Goal: Information Seeking & Learning: Check status

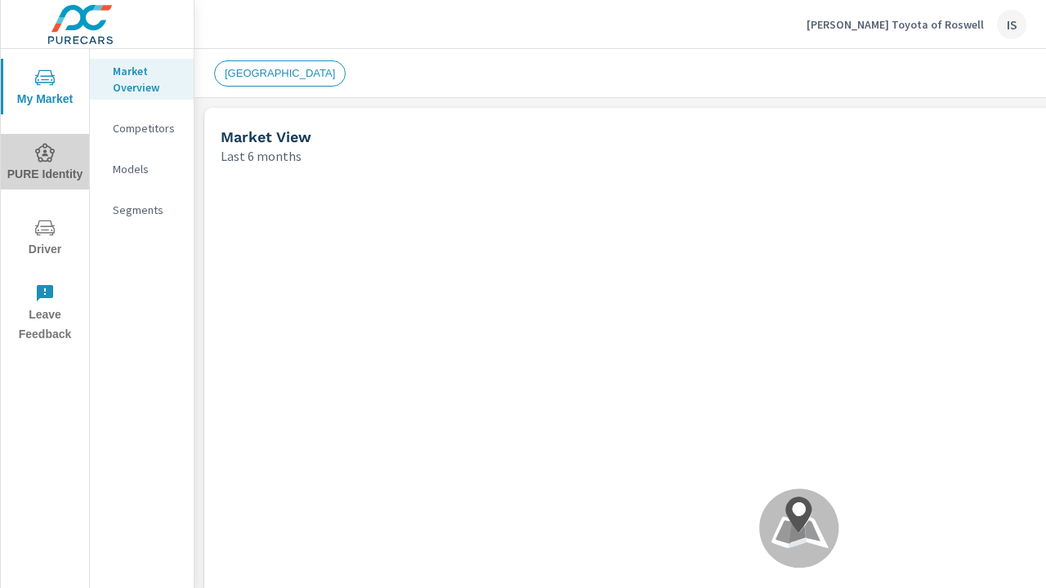
click at [51, 159] on icon "nav menu" at bounding box center [45, 152] width 20 height 19
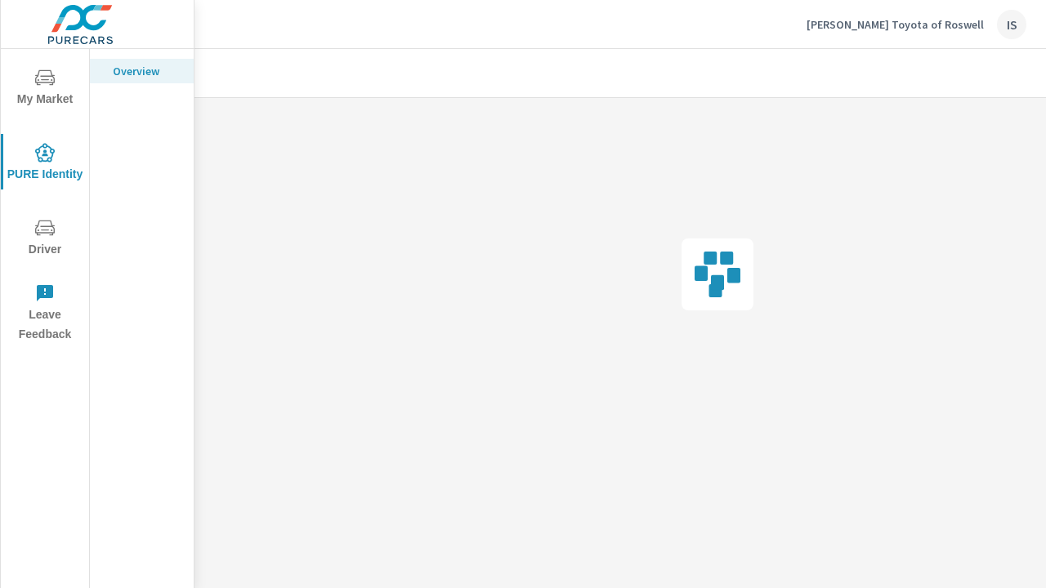
click at [46, 227] on icon "nav menu" at bounding box center [45, 228] width 20 height 16
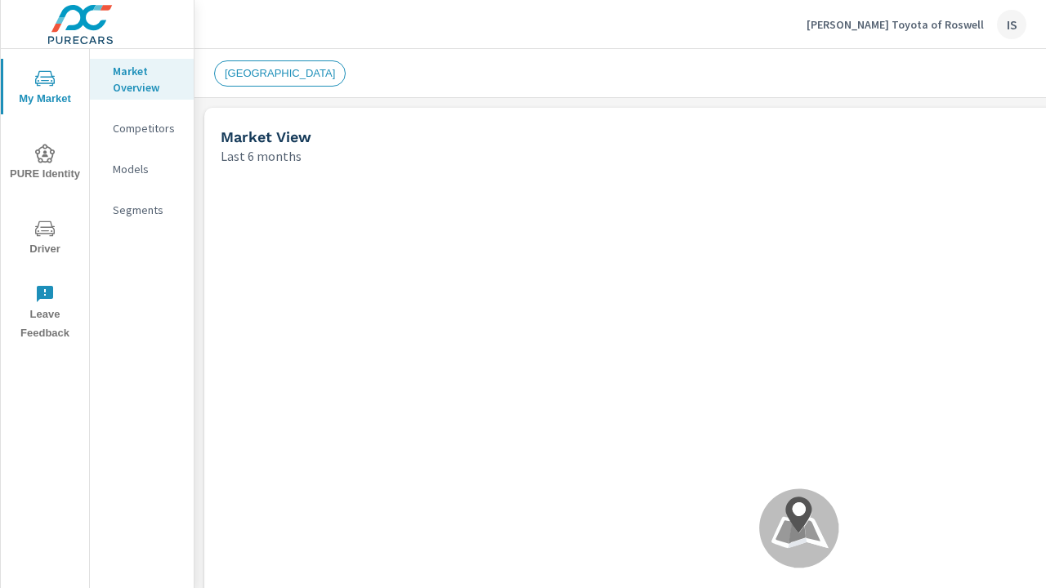
click at [74, 33] on img at bounding box center [80, 24] width 159 height 65
click at [85, 27] on img at bounding box center [80, 24] width 159 height 65
click at [47, 168] on span "PURE Identity" at bounding box center [45, 164] width 78 height 40
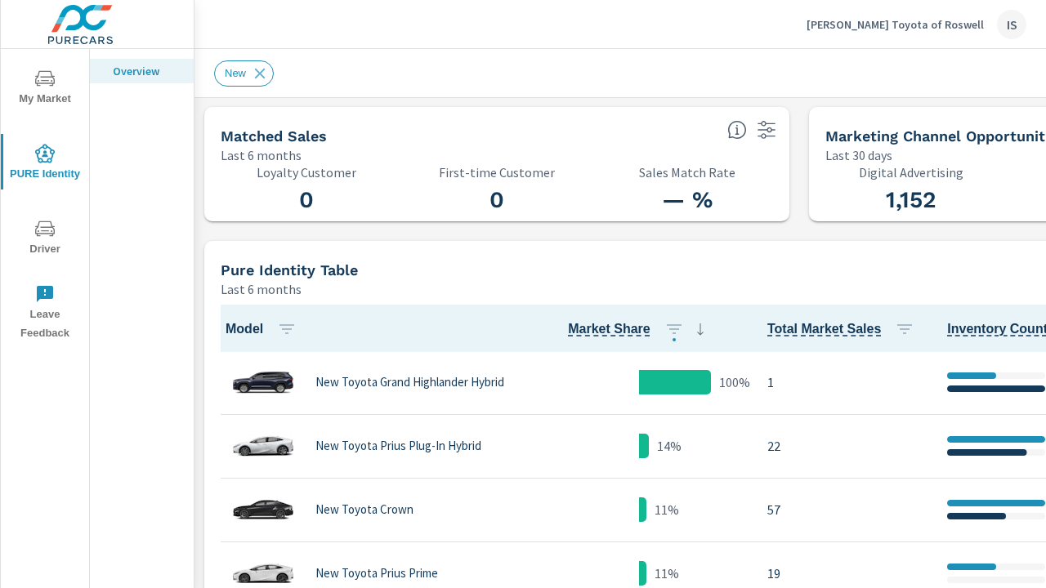
scroll to position [1765, 0]
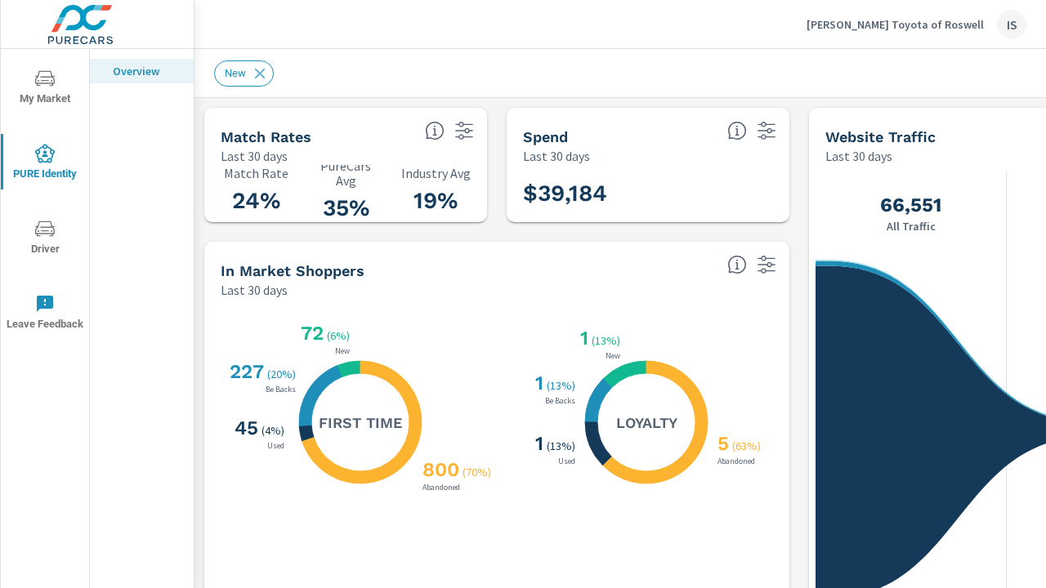
click at [325, 124] on div "Match Rates Last 30 days" at bounding box center [311, 137] width 214 height 58
click at [281, 134] on h5 "Match Rates" at bounding box center [266, 136] width 91 height 17
click at [416, 202] on h3 "19%" at bounding box center [435, 201] width 70 height 28
click at [257, 138] on h5 "Match Rates" at bounding box center [266, 136] width 91 height 17
click at [242, 207] on h3 "24%" at bounding box center [256, 201] width 70 height 28
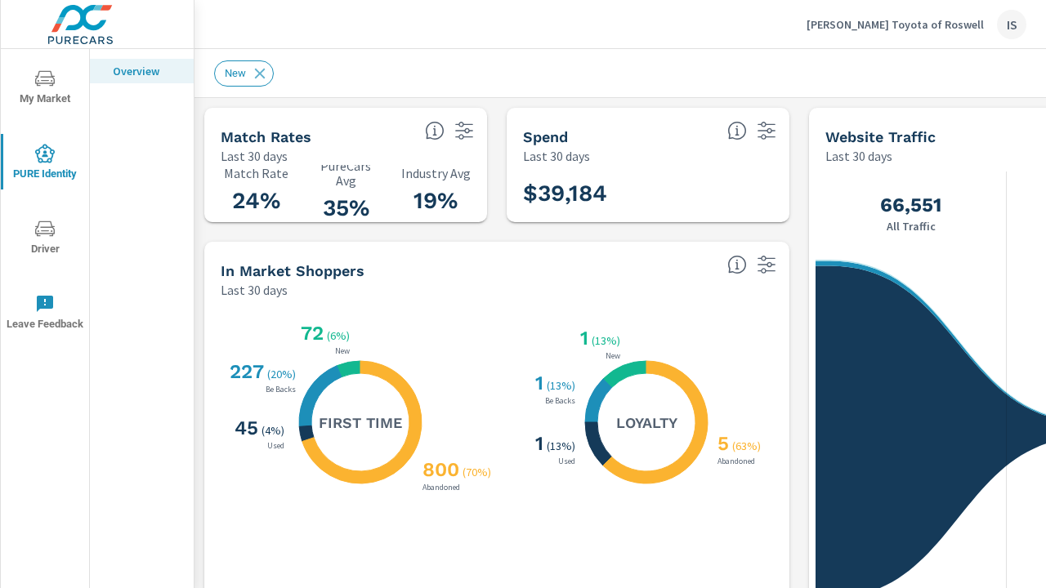
click at [252, 208] on h3 "24%" at bounding box center [256, 201] width 70 height 28
click at [252, 207] on h3 "24%" at bounding box center [256, 201] width 70 height 28
click at [248, 205] on h3 "24%" at bounding box center [256, 201] width 70 height 28
drag, startPoint x: 229, startPoint y: 205, endPoint x: 277, endPoint y: 202, distance: 48.3
click at [277, 202] on h3 "24%" at bounding box center [256, 201] width 70 height 28
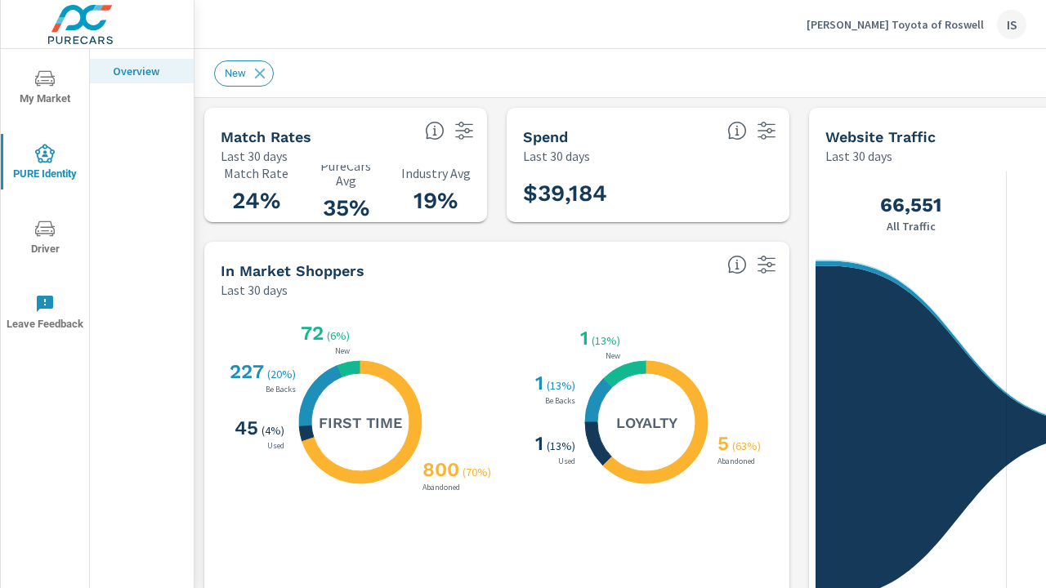
click at [363, 180] on p "PureCars Avg" at bounding box center [345, 172] width 70 height 29
click at [327, 214] on h3 "35%" at bounding box center [345, 208] width 70 height 28
click at [337, 211] on h3 "35%" at bounding box center [345, 208] width 70 height 28
click at [339, 210] on h3 "35%" at bounding box center [345, 208] width 70 height 28
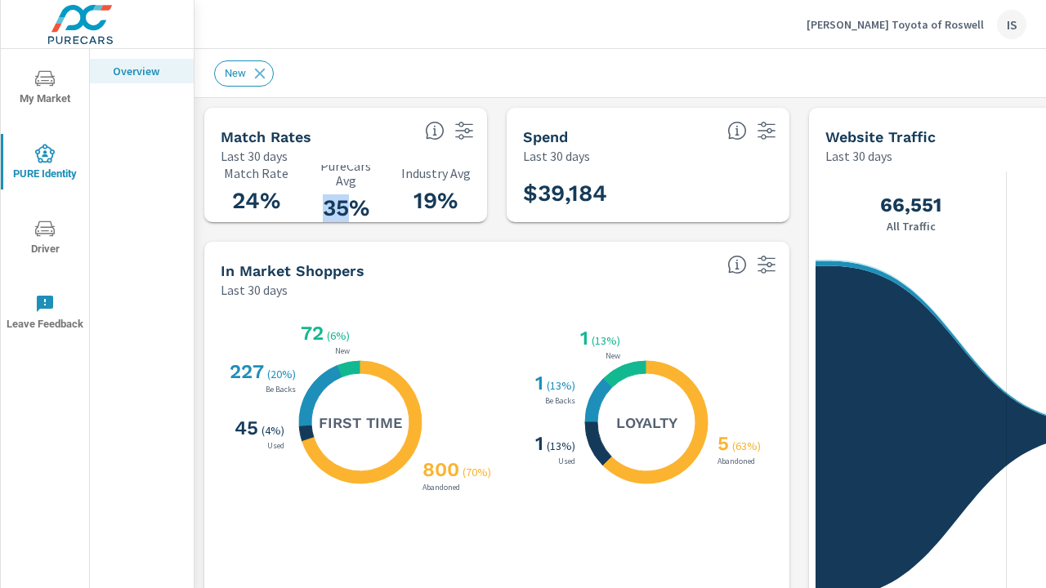
click at [339, 210] on h3 "35%" at bounding box center [345, 208] width 70 height 28
click at [335, 172] on p "PureCars Avg" at bounding box center [345, 172] width 70 height 29
drag, startPoint x: 321, startPoint y: 166, endPoint x: 368, endPoint y: 208, distance: 63.0
click at [368, 208] on div "35% PureCars Avg" at bounding box center [345, 193] width 70 height 70
click at [412, 109] on div "Match Rates Last 30 days" at bounding box center [311, 137] width 214 height 58
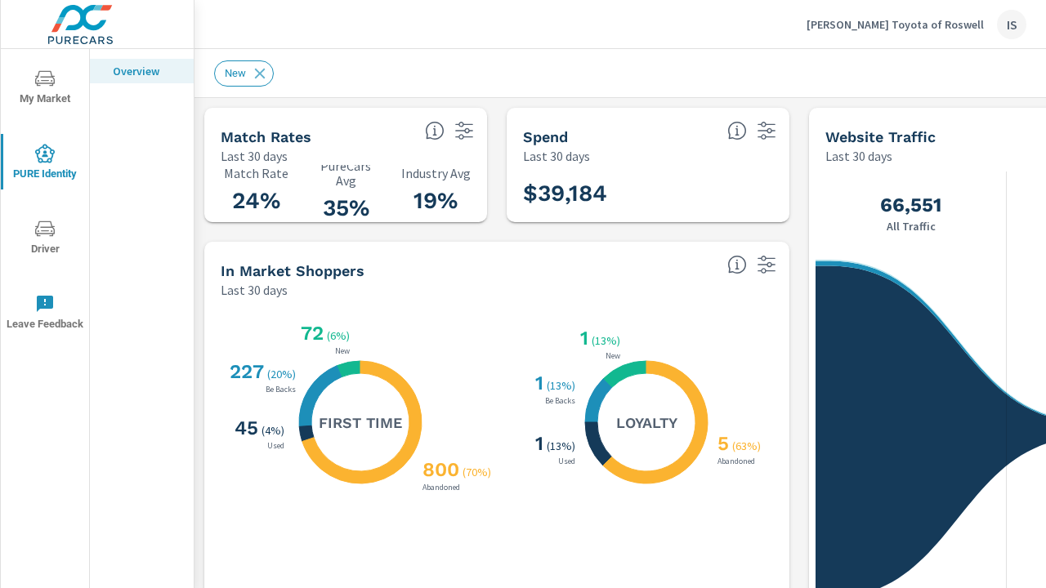
click at [276, 143] on h5 "Match Rates" at bounding box center [266, 136] width 91 height 17
drag, startPoint x: 219, startPoint y: 135, endPoint x: 275, endPoint y: 189, distance: 78.0
click at [275, 189] on div "Match Rates Last 30 days 24% Match Rate 35% PureCars Avg 19% Industry Avg" at bounding box center [345, 165] width 283 height 114
click at [291, 199] on div "24% Match Rate 35% PureCars Avg 19% Industry Avg" at bounding box center [346, 194] width 270 height 44
drag, startPoint x: 287, startPoint y: 203, endPoint x: 230, endPoint y: 148, distance: 79.1
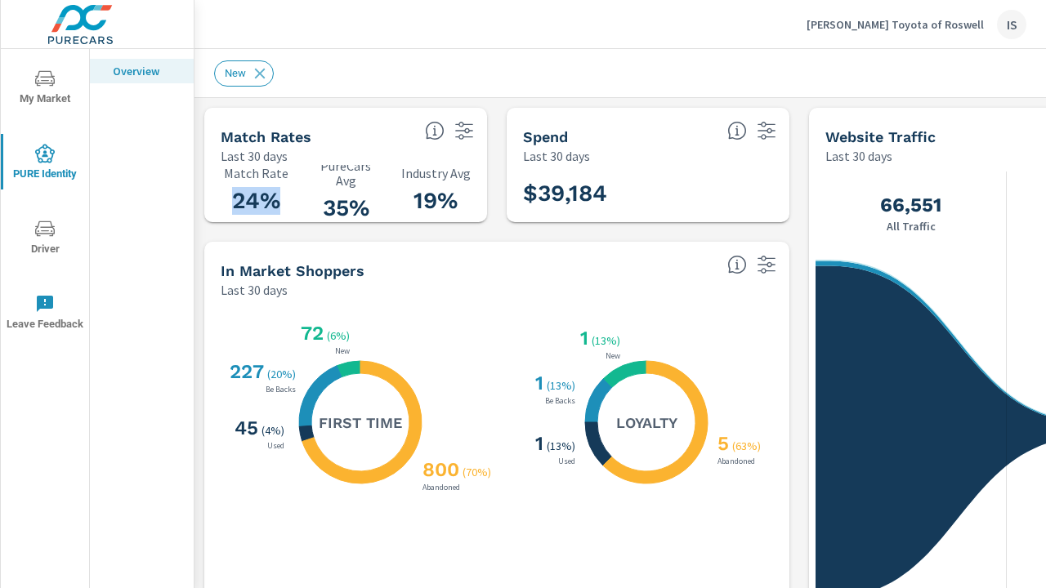
click at [230, 148] on div "Match Rates Last 30 days 24% Match Rate 35% PureCars Avg 19% Industry Avg" at bounding box center [345, 165] width 283 height 114
drag, startPoint x: 221, startPoint y: 137, endPoint x: 256, endPoint y: 155, distance: 38.7
click at [256, 155] on div "Match Rates Last 30 days" at bounding box center [311, 137] width 214 height 58
click at [371, 126] on div "Match Rates Last 30 days" at bounding box center [311, 137] width 214 height 58
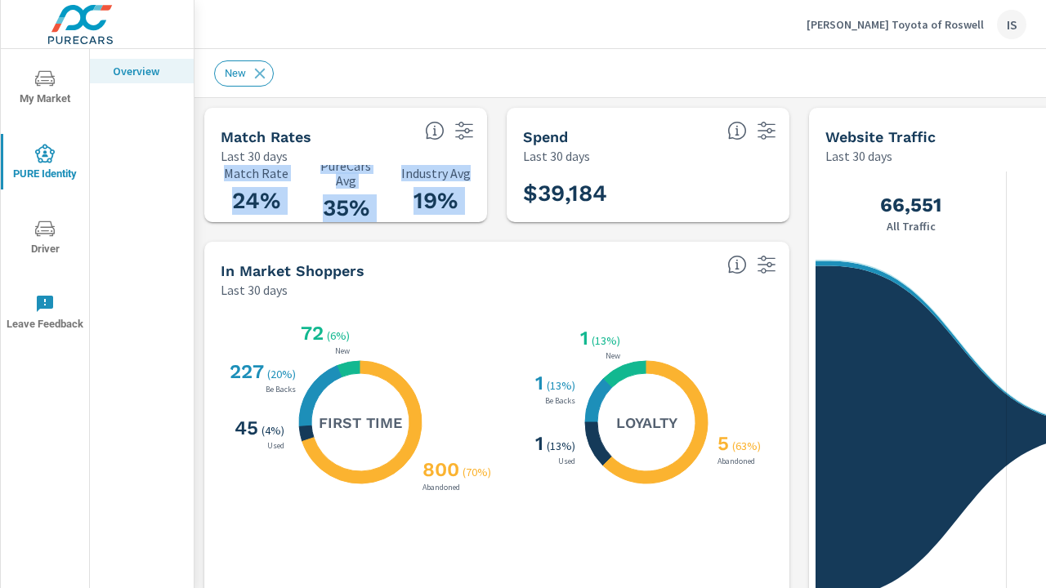
drag, startPoint x: 209, startPoint y: 114, endPoint x: 484, endPoint y: 179, distance: 282.8
click at [484, 179] on div "Match Rates Last 30 days 24% Match Rate 35% PureCars Avg 19% Industry Avg" at bounding box center [345, 165] width 283 height 114
click at [480, 203] on div "24% Match Rate 35% PureCars Avg 19% Industry Avg" at bounding box center [345, 193] width 283 height 57
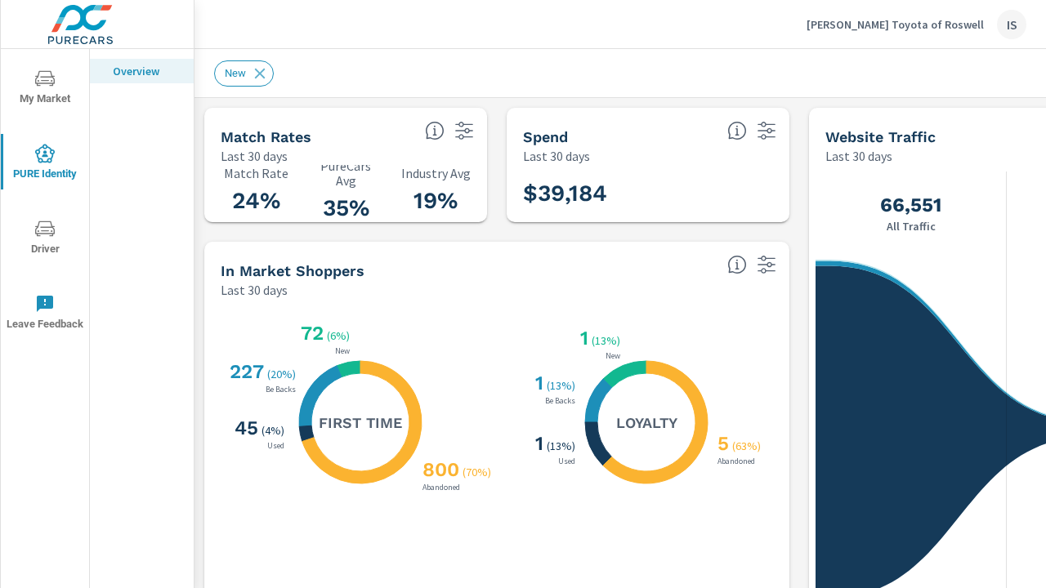
click at [251, 206] on h3 "24%" at bounding box center [256, 201] width 70 height 28
click at [248, 204] on h3 "24%" at bounding box center [256, 201] width 70 height 28
click at [279, 199] on h3 "24%" at bounding box center [256, 201] width 70 height 28
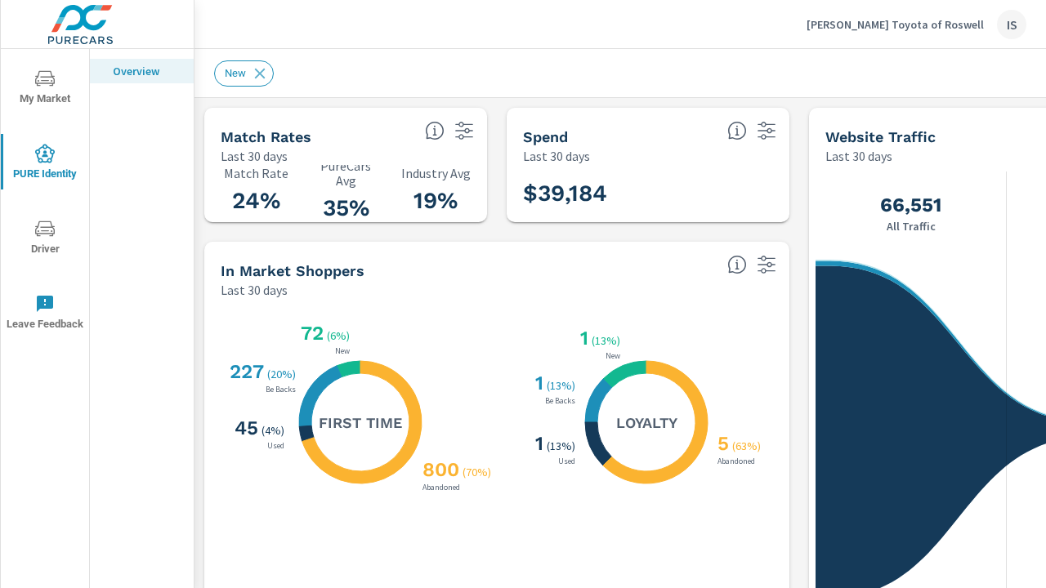
click at [343, 183] on p "PureCars Avg" at bounding box center [345, 172] width 70 height 29
drag, startPoint x: 321, startPoint y: 167, endPoint x: 367, endPoint y: 185, distance: 49.5
click at [367, 185] on p "PureCars Avg" at bounding box center [345, 172] width 70 height 29
click at [366, 190] on div "35% PureCars Avg" at bounding box center [345, 193] width 70 height 70
drag, startPoint x: 317, startPoint y: 155, endPoint x: 351, endPoint y: 191, distance: 49.7
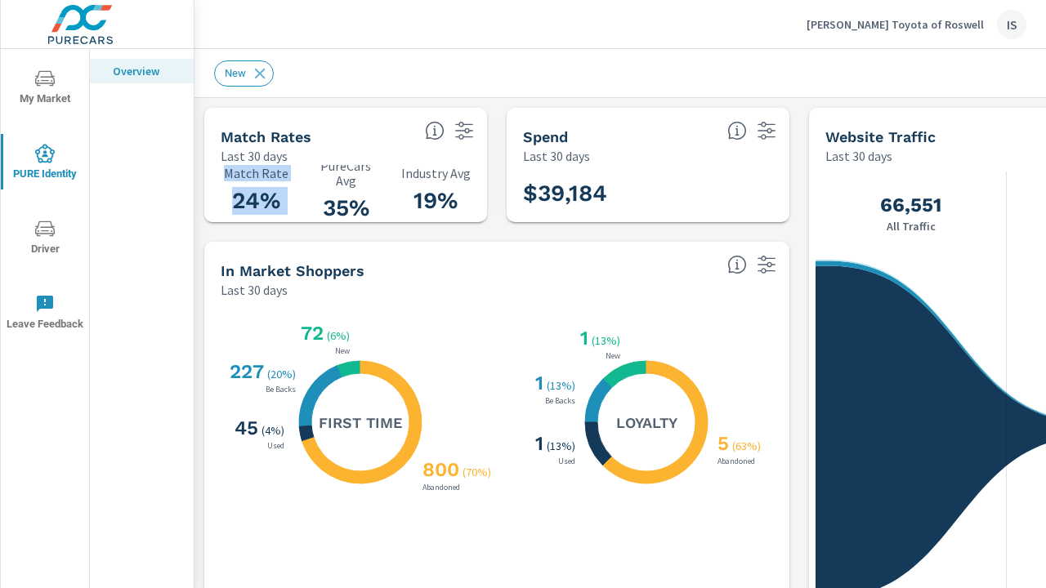
click at [351, 191] on div "Match Rates Last 30 days 24% Match Rate 35% PureCars Avg 19% Industry Avg" at bounding box center [345, 165] width 283 height 114
click at [395, 207] on div "24% Match Rate 35% PureCars Avg 19% Industry Avg" at bounding box center [346, 194] width 270 height 44
drag, startPoint x: 386, startPoint y: 210, endPoint x: 352, endPoint y: 194, distance: 36.9
click at [316, 178] on div "24% Match Rate 35% PureCars Avg 19% Industry Avg" at bounding box center [346, 194] width 270 height 44
click at [353, 194] on h3 "35%" at bounding box center [345, 208] width 70 height 28
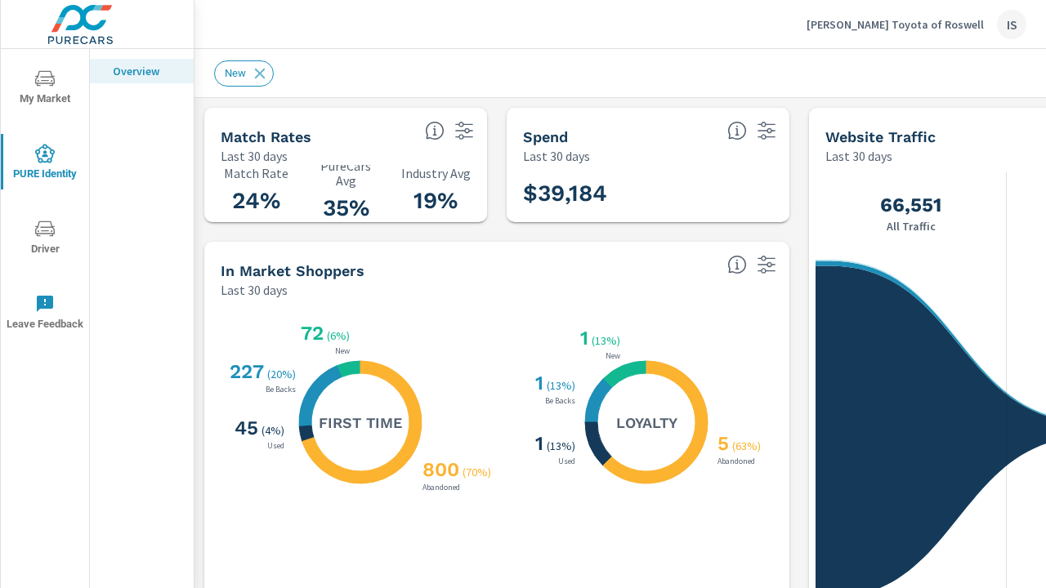
click at [451, 190] on h3 "19%" at bounding box center [435, 201] width 70 height 28
drag, startPoint x: 469, startPoint y: 187, endPoint x: 404, endPoint y: 172, distance: 66.4
click at [474, 196] on div "24% Match Rate 35% PureCars Avg 19% Industry Avg" at bounding box center [346, 194] width 270 height 44
click at [395, 172] on div "24% Match Rate 35% PureCars Avg 19% Industry Avg" at bounding box center [346, 194] width 270 height 44
drag, startPoint x: 404, startPoint y: 172, endPoint x: 452, endPoint y: 179, distance: 48.0
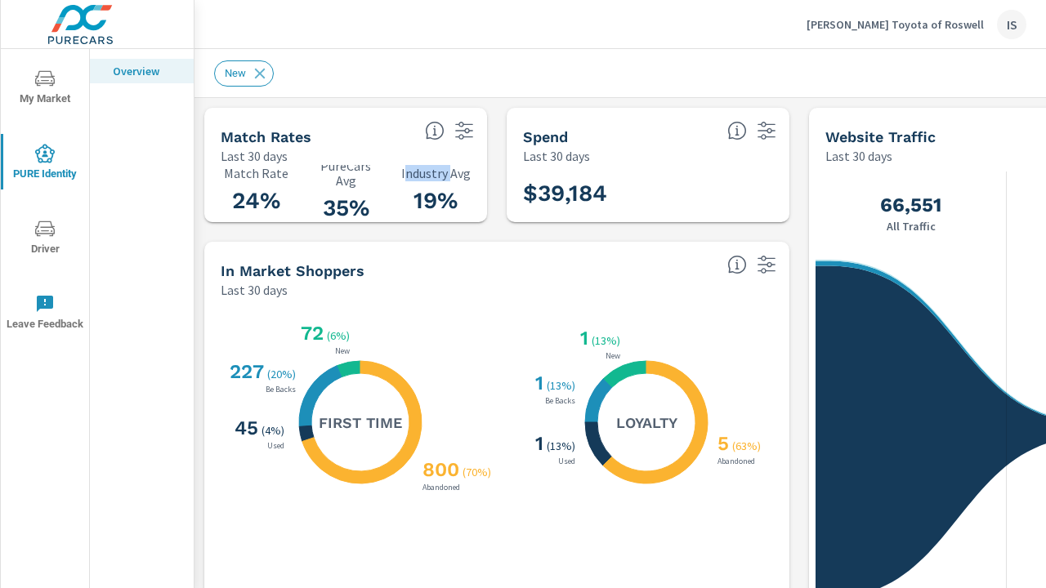
click at [451, 177] on p "Industry Avg" at bounding box center [435, 173] width 70 height 15
click at [378, 112] on div "Match Rates Last 30 days" at bounding box center [311, 137] width 214 height 58
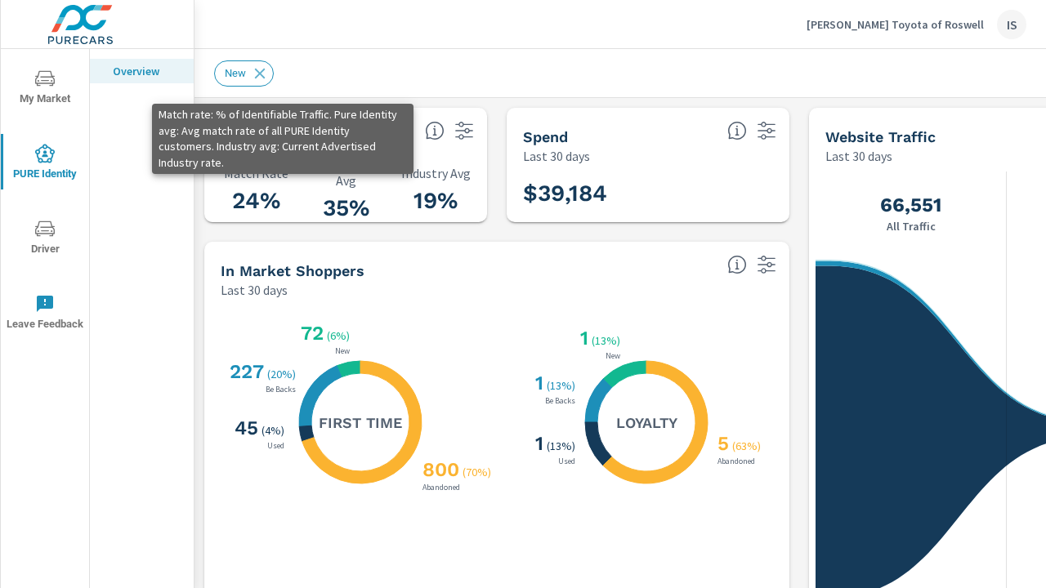
click at [438, 134] on icon at bounding box center [435, 131] width 20 height 20
click at [431, 126] on icon at bounding box center [435, 131] width 20 height 20
click at [436, 137] on icon at bounding box center [435, 131] width 20 height 20
click at [431, 136] on icon at bounding box center [435, 131] width 20 height 20
click at [434, 139] on icon at bounding box center [435, 131] width 18 height 18
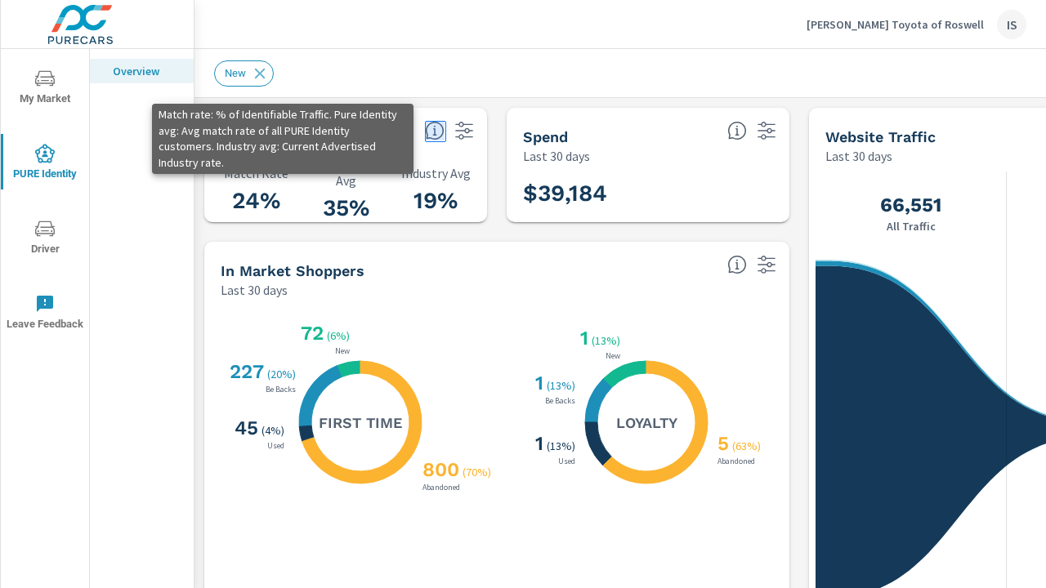
click at [434, 139] on icon at bounding box center [435, 131] width 18 height 18
click at [433, 130] on icon at bounding box center [435, 131] width 20 height 20
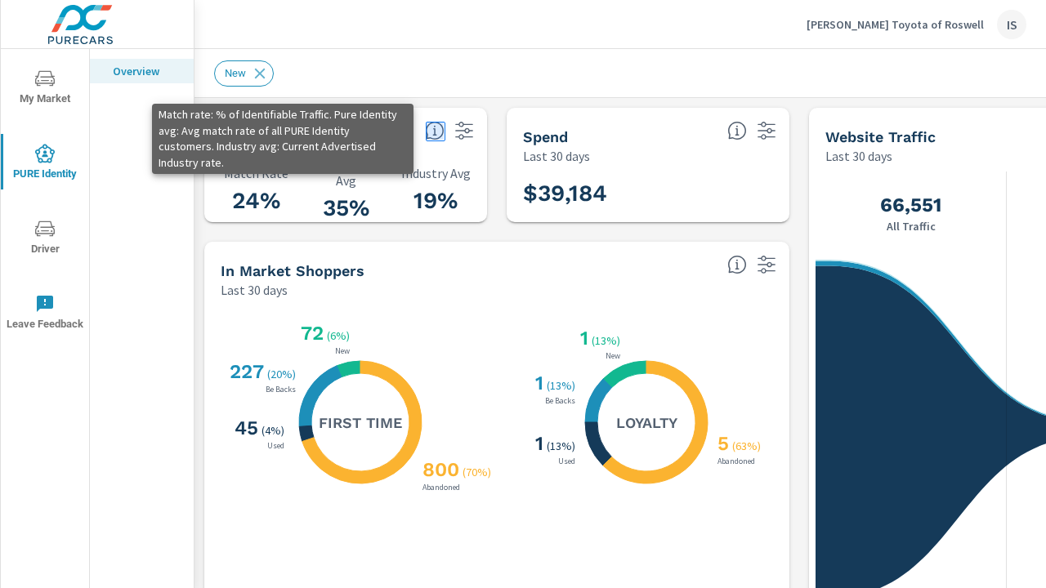
click at [426, 126] on icon at bounding box center [435, 131] width 20 height 20
click at [428, 124] on icon at bounding box center [435, 131] width 20 height 20
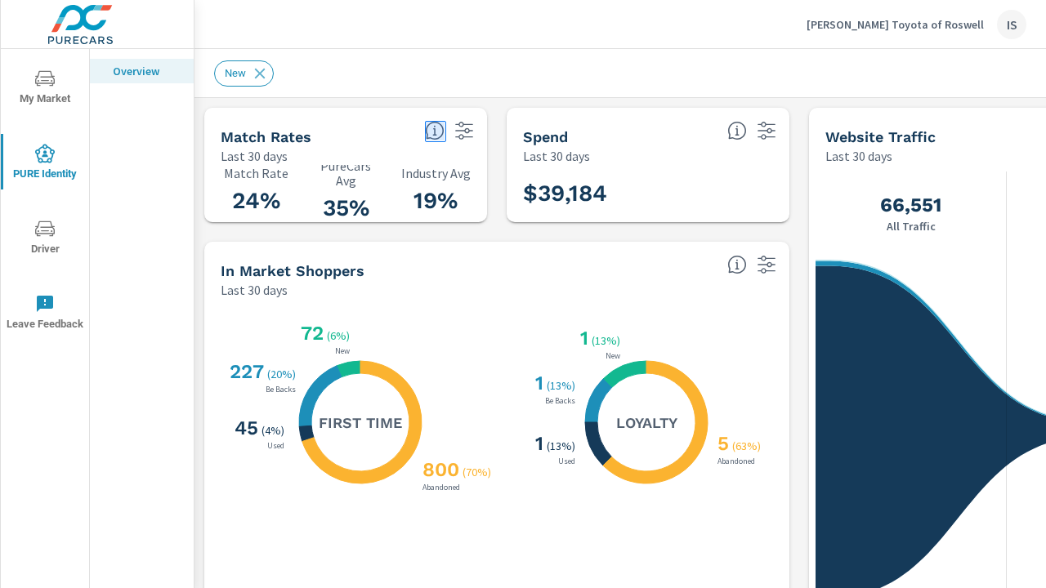
click at [449, 132] on div at bounding box center [452, 126] width 69 height 36
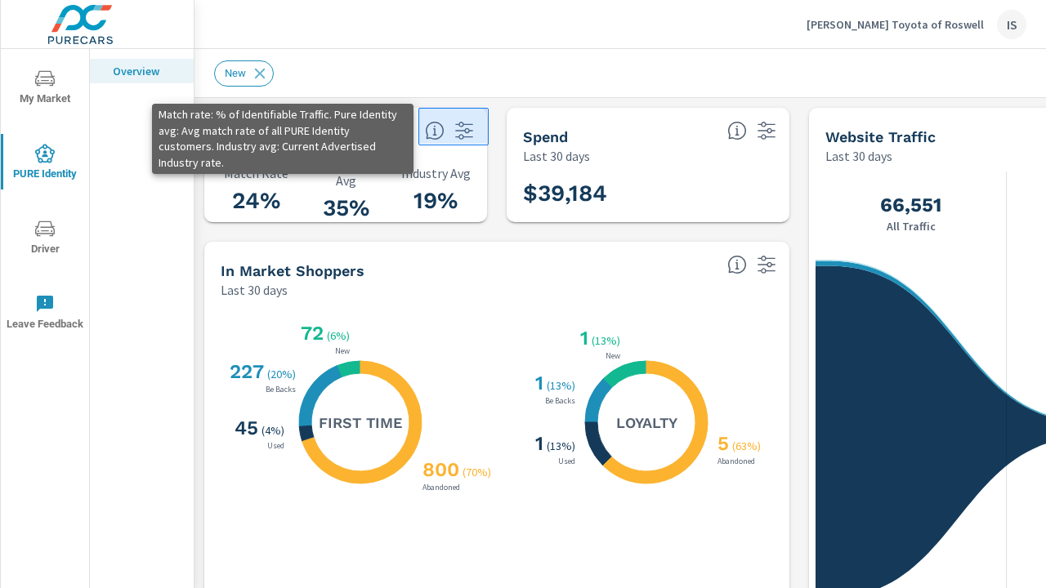
click at [440, 140] on icon at bounding box center [435, 131] width 20 height 20
click at [438, 135] on icon at bounding box center [435, 131] width 20 height 20
click at [435, 131] on icon at bounding box center [435, 131] width 20 height 20
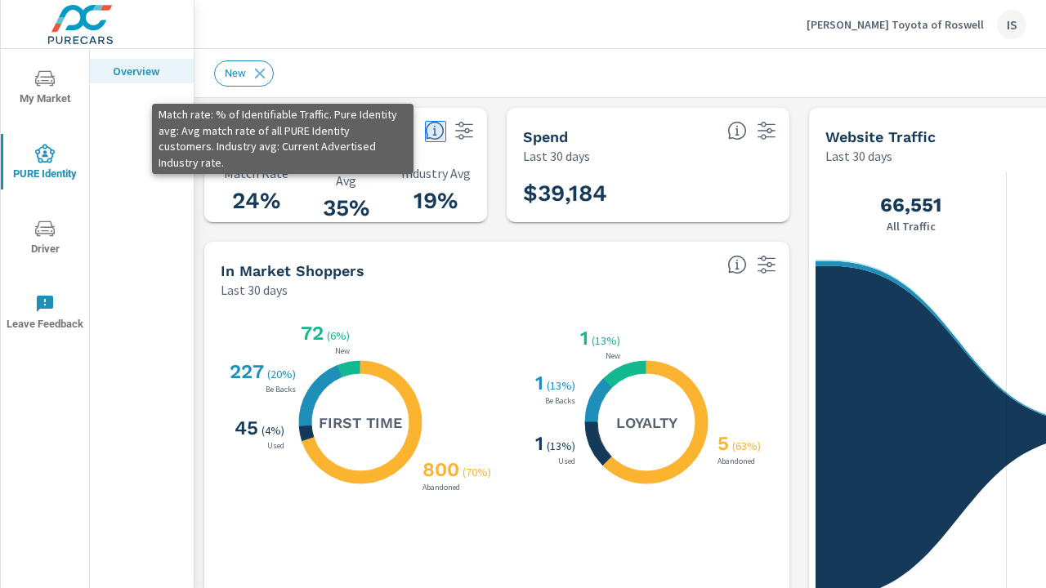
click at [435, 131] on icon at bounding box center [435, 131] width 20 height 20
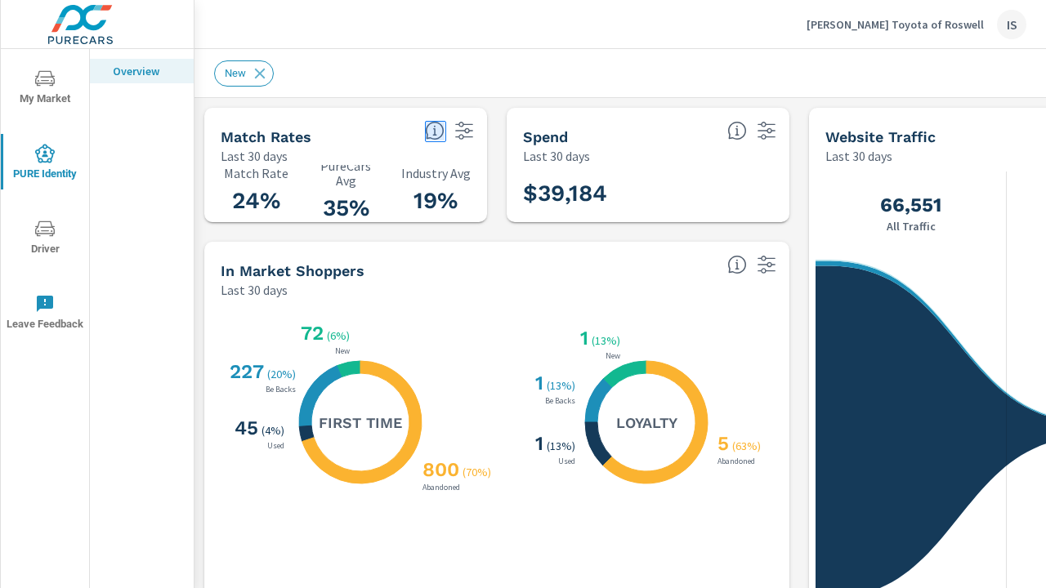
click at [439, 145] on div "Match Rates Last 30 days" at bounding box center [345, 136] width 283 height 57
click at [440, 141] on div at bounding box center [452, 126] width 69 height 36
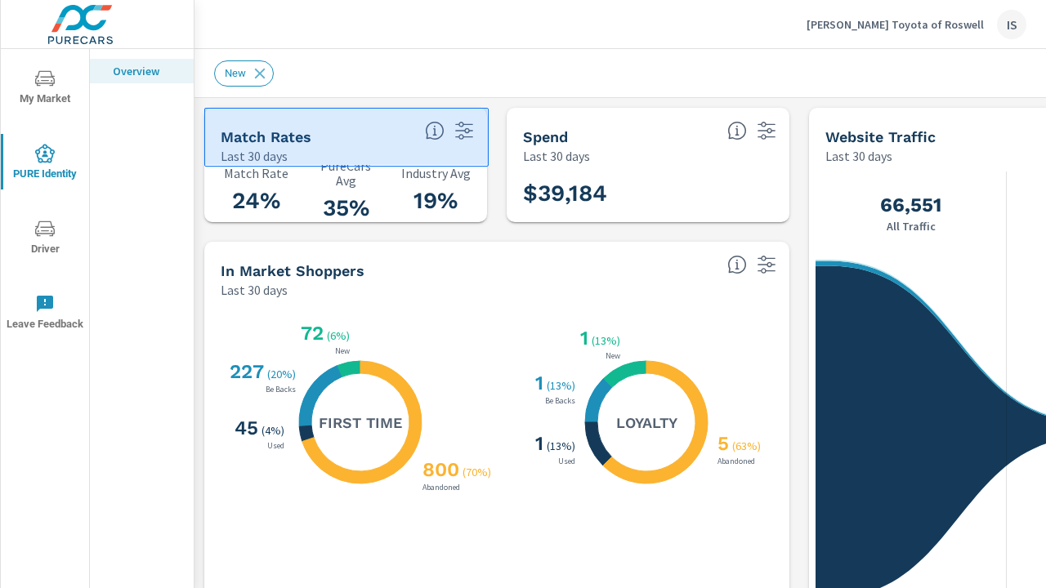
click at [441, 139] on icon at bounding box center [435, 131] width 20 height 20
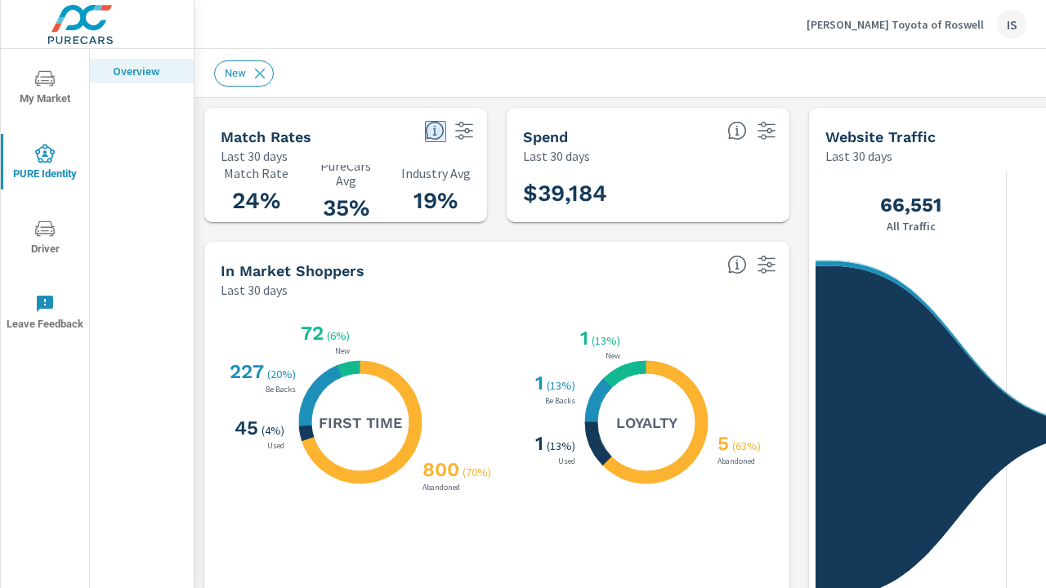
click at [431, 137] on icon at bounding box center [435, 131] width 20 height 20
click at [424, 125] on div at bounding box center [452, 126] width 69 height 36
click at [425, 124] on icon at bounding box center [435, 131] width 20 height 20
click at [426, 125] on icon at bounding box center [435, 131] width 20 height 20
